Goal: Task Accomplishment & Management: Complete application form

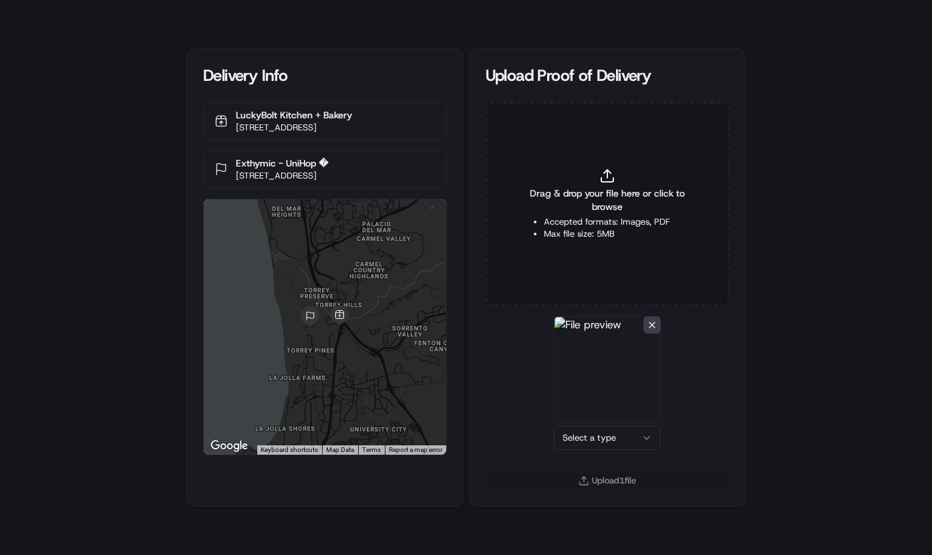
click at [620, 433] on html "Delivery Info LuckyBolt Kitchen + Bakery 10920 Roselle St, San Diego, CA 92121,…" at bounding box center [466, 277] width 932 height 555
click at [632, 482] on button "Upload 1 file" at bounding box center [608, 480] width 244 height 19
